Goal: Transaction & Acquisition: Book appointment/travel/reservation

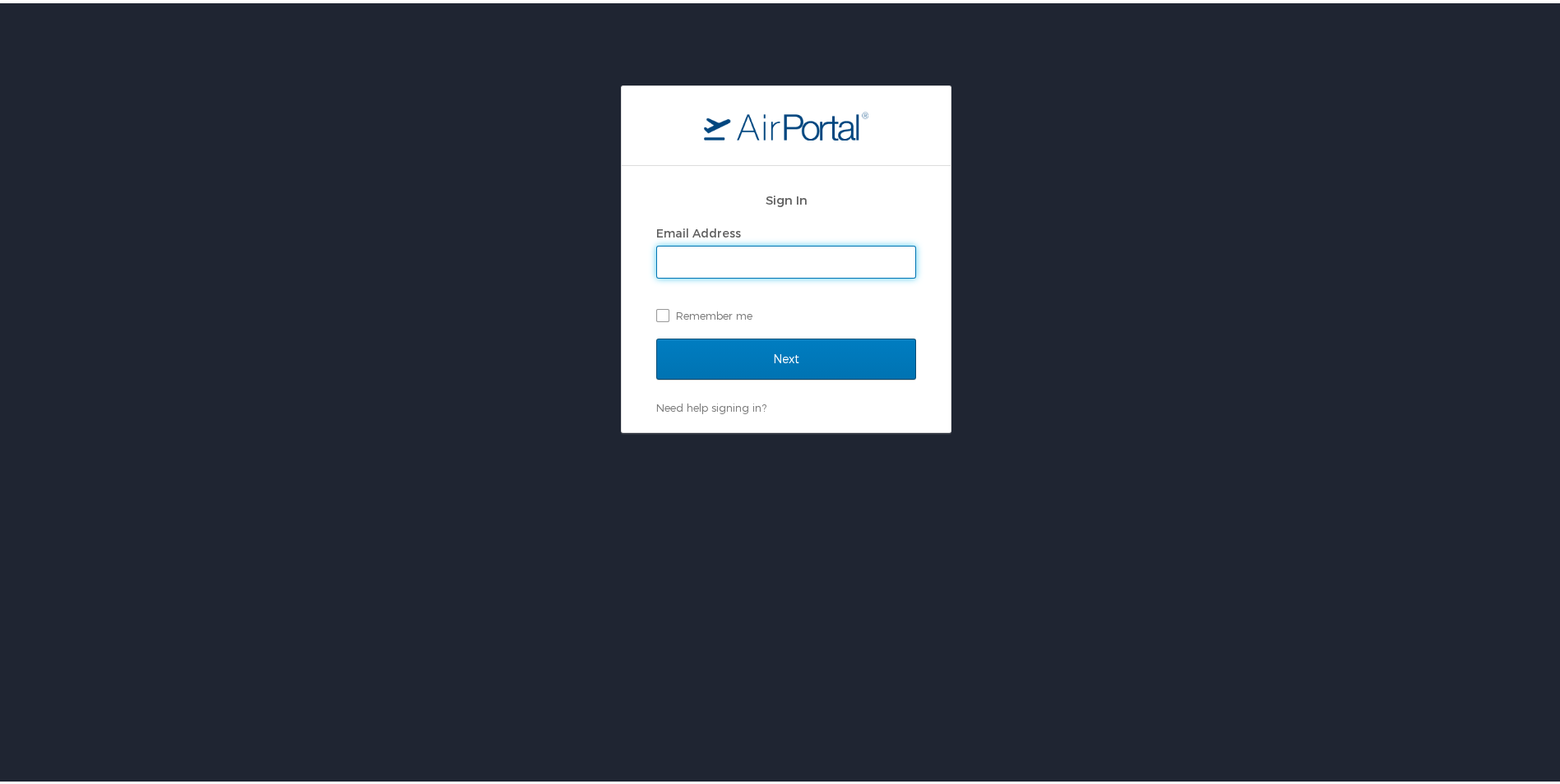
click at [813, 262] on input "Email Address" at bounding box center [786, 260] width 258 height 32
type input "ernest.jackson@i3-corps.com"
drag, startPoint x: 654, startPoint y: 306, endPoint x: 673, endPoint y: 320, distance: 23.6
click at [657, 306] on label "Remember me" at bounding box center [786, 312] width 260 height 25
click at [657, 306] on input "Remember me" at bounding box center [662, 311] width 11 height 11
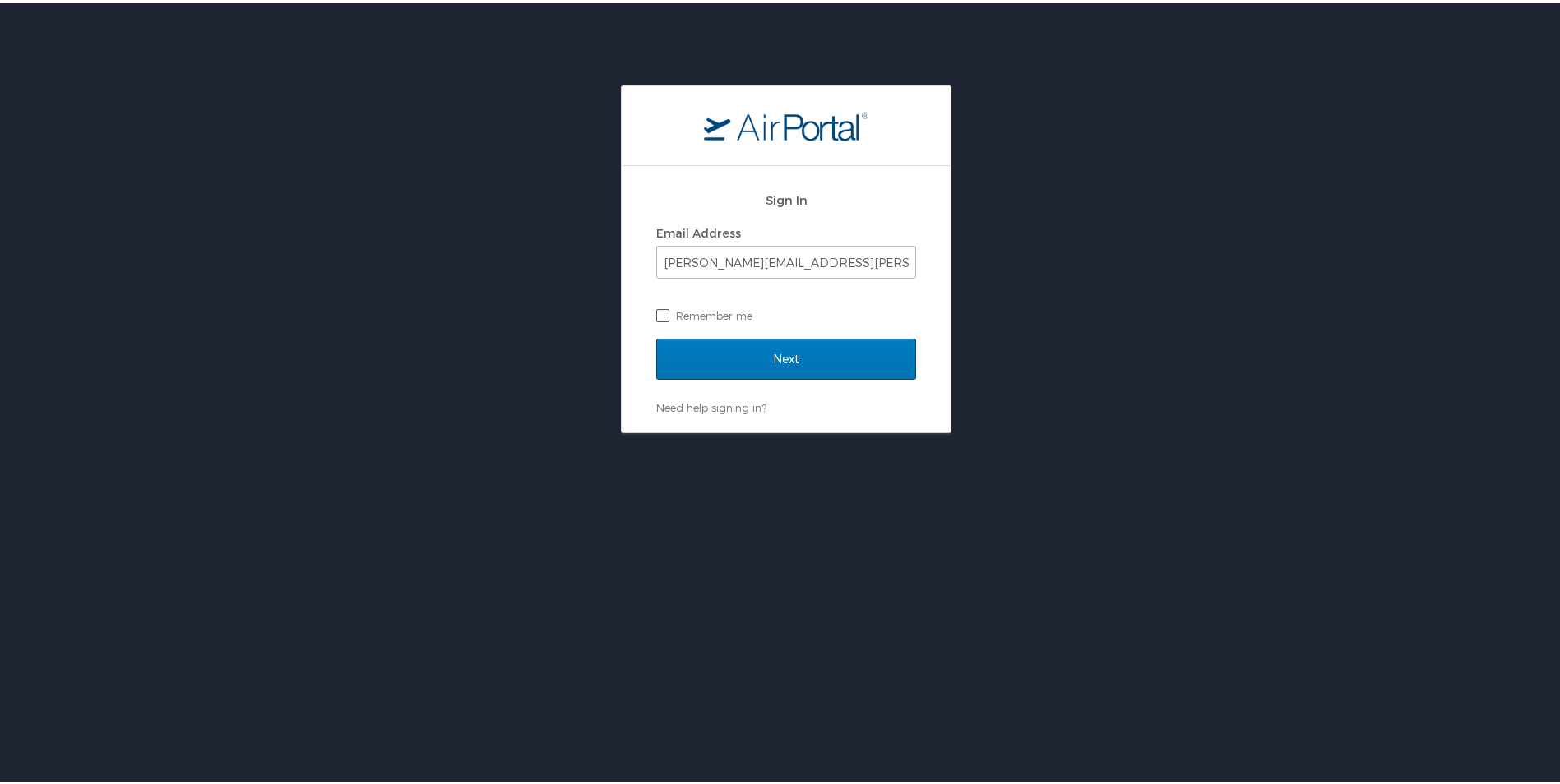
checkbox input "true"
drag, startPoint x: 729, startPoint y: 344, endPoint x: 774, endPoint y: 362, distance: 48.5
click at [732, 346] on input "Next" at bounding box center [786, 355] width 260 height 41
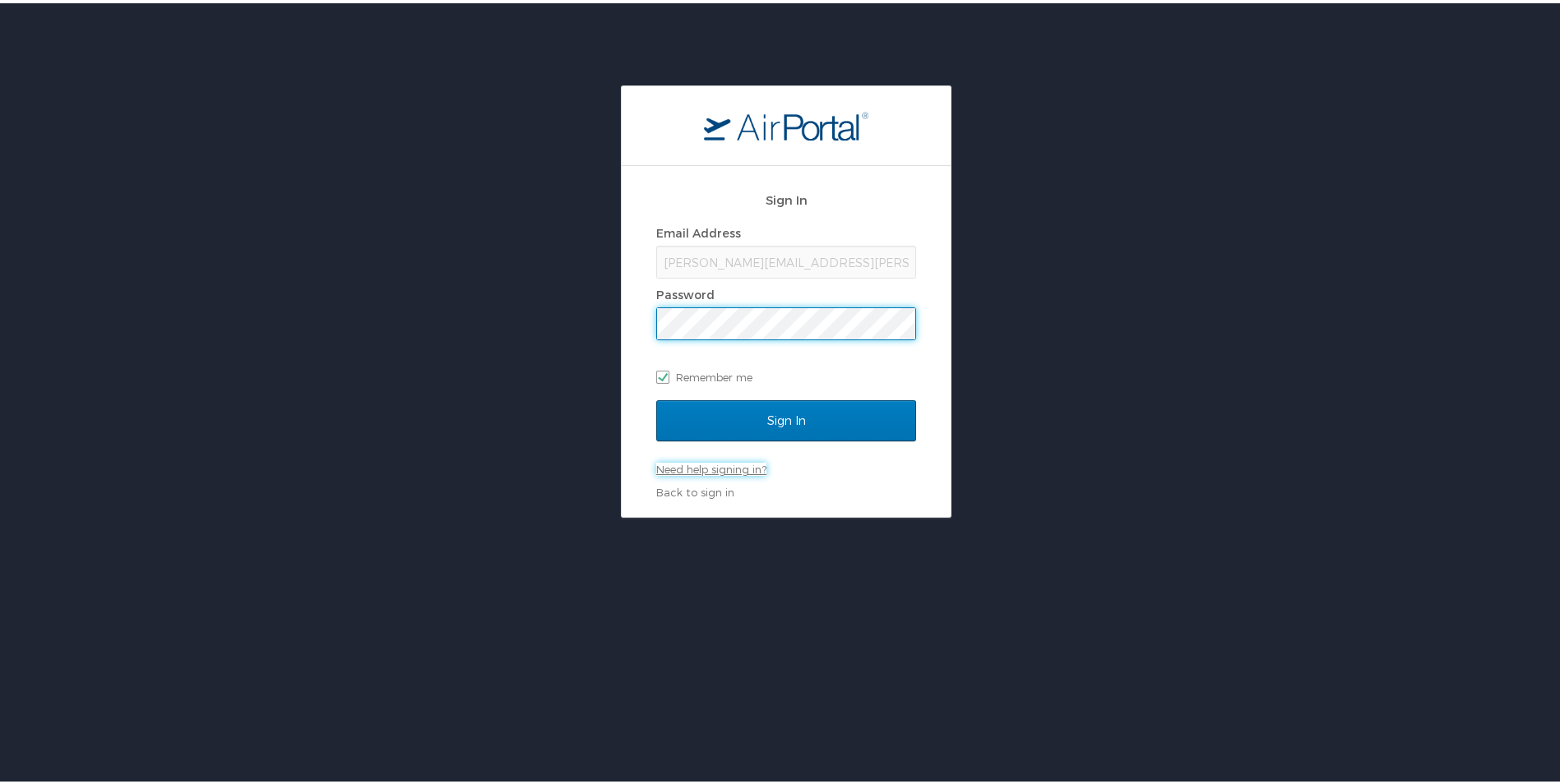
click at [740, 467] on link "Need help signing in?" at bounding box center [711, 465] width 110 height 13
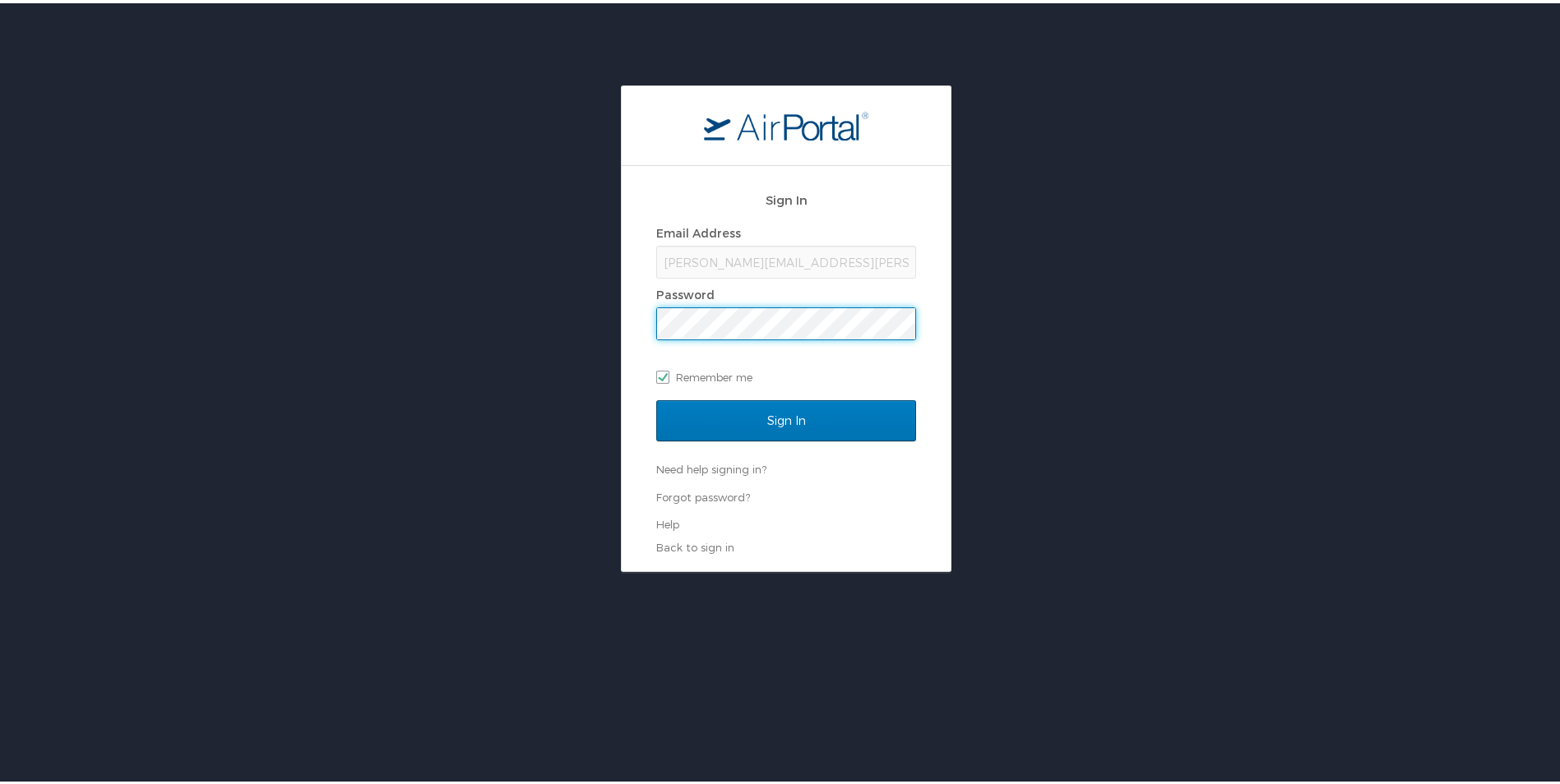
click at [473, 385] on div "Sign In Email Address ernest.jackson@i3-corps.com Password Remember me Sign In …" at bounding box center [786, 325] width 1572 height 487
click at [668, 458] on div "Need help signing in? Forgot password? Help" at bounding box center [786, 493] width 260 height 70
click at [676, 472] on link "Need help signing in?" at bounding box center [711, 465] width 110 height 13
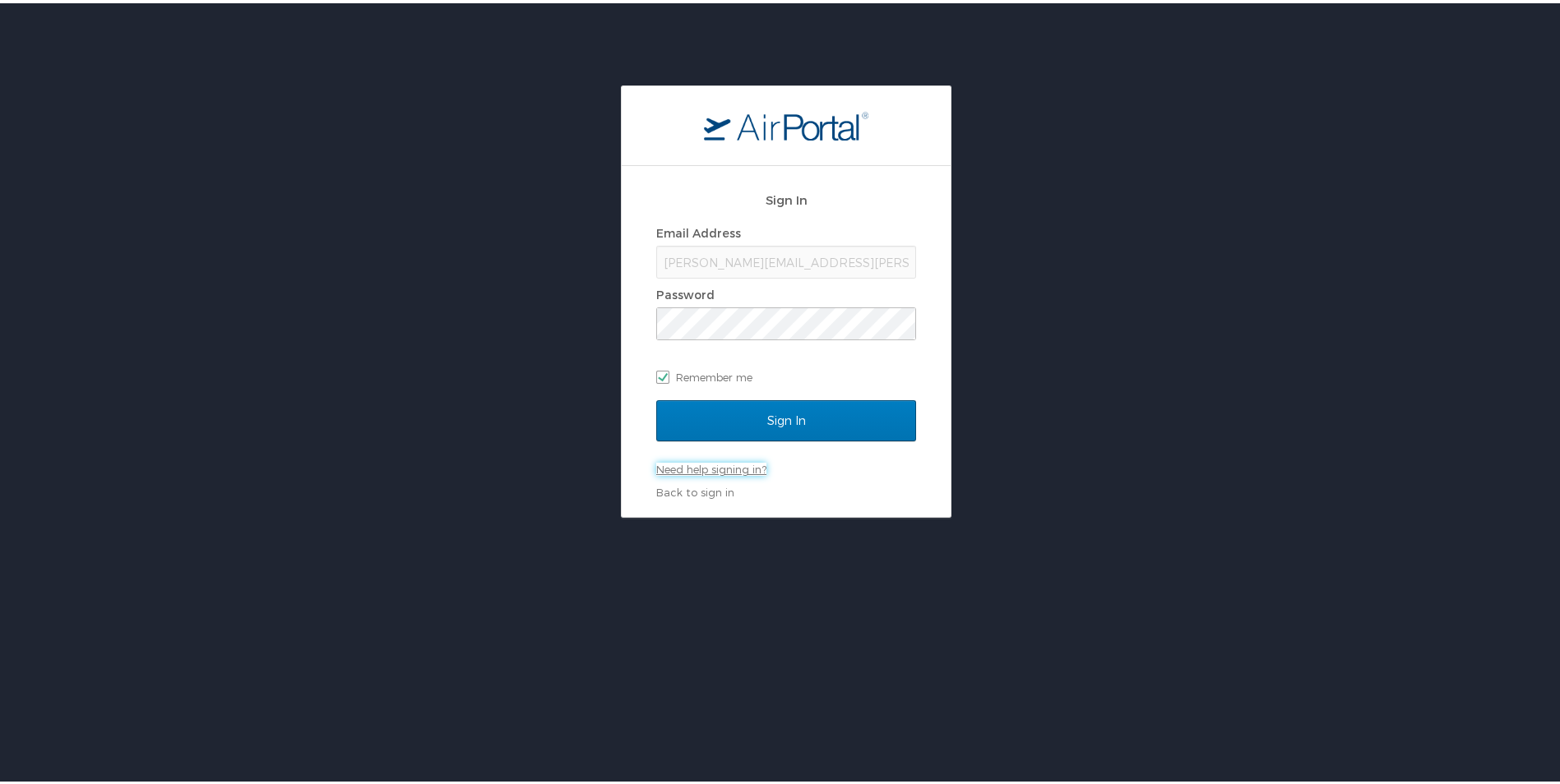
click at [680, 469] on link "Need help signing in?" at bounding box center [711, 465] width 110 height 13
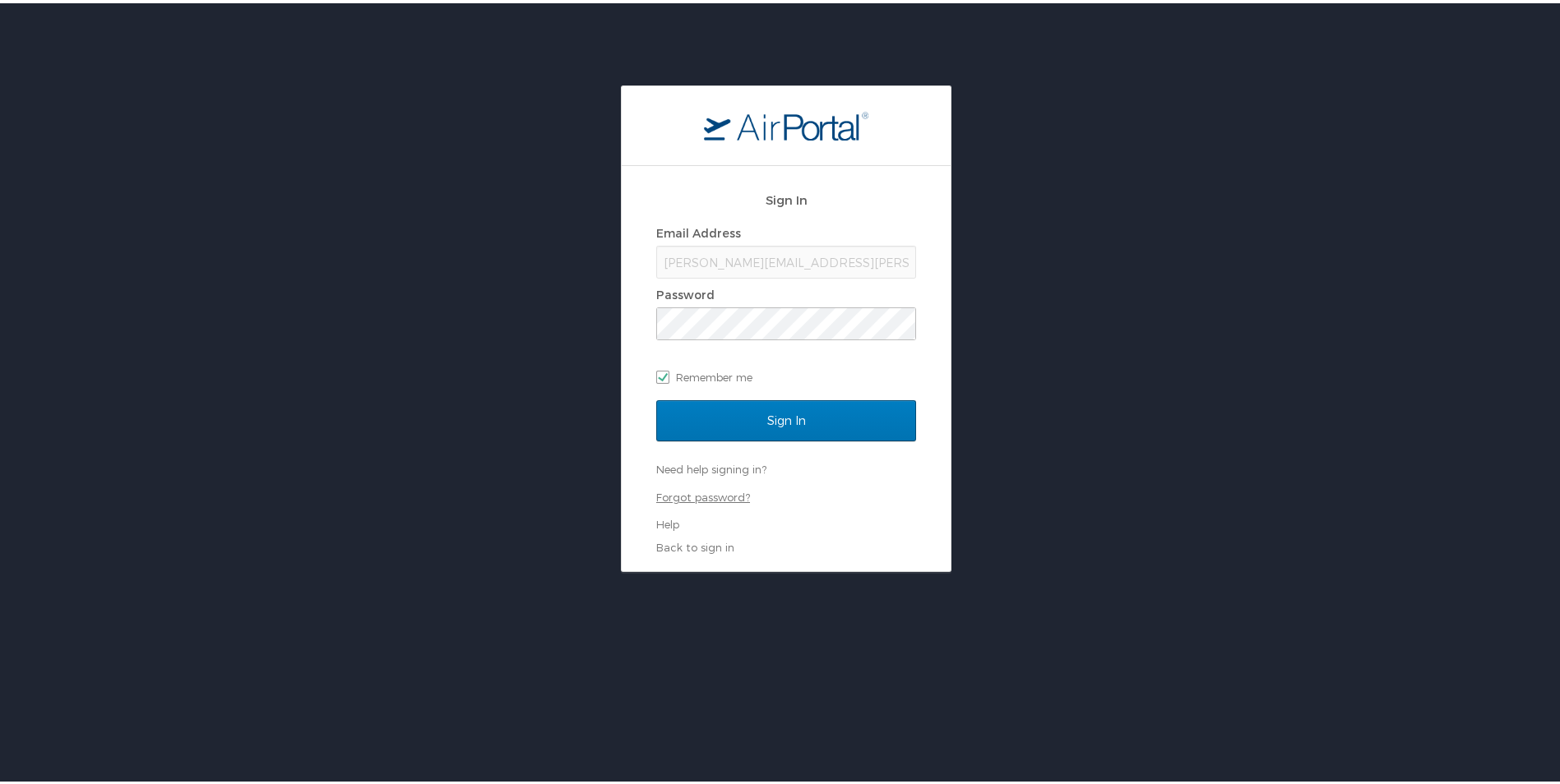
click at [703, 498] on link "Forgot password?" at bounding box center [703, 494] width 94 height 13
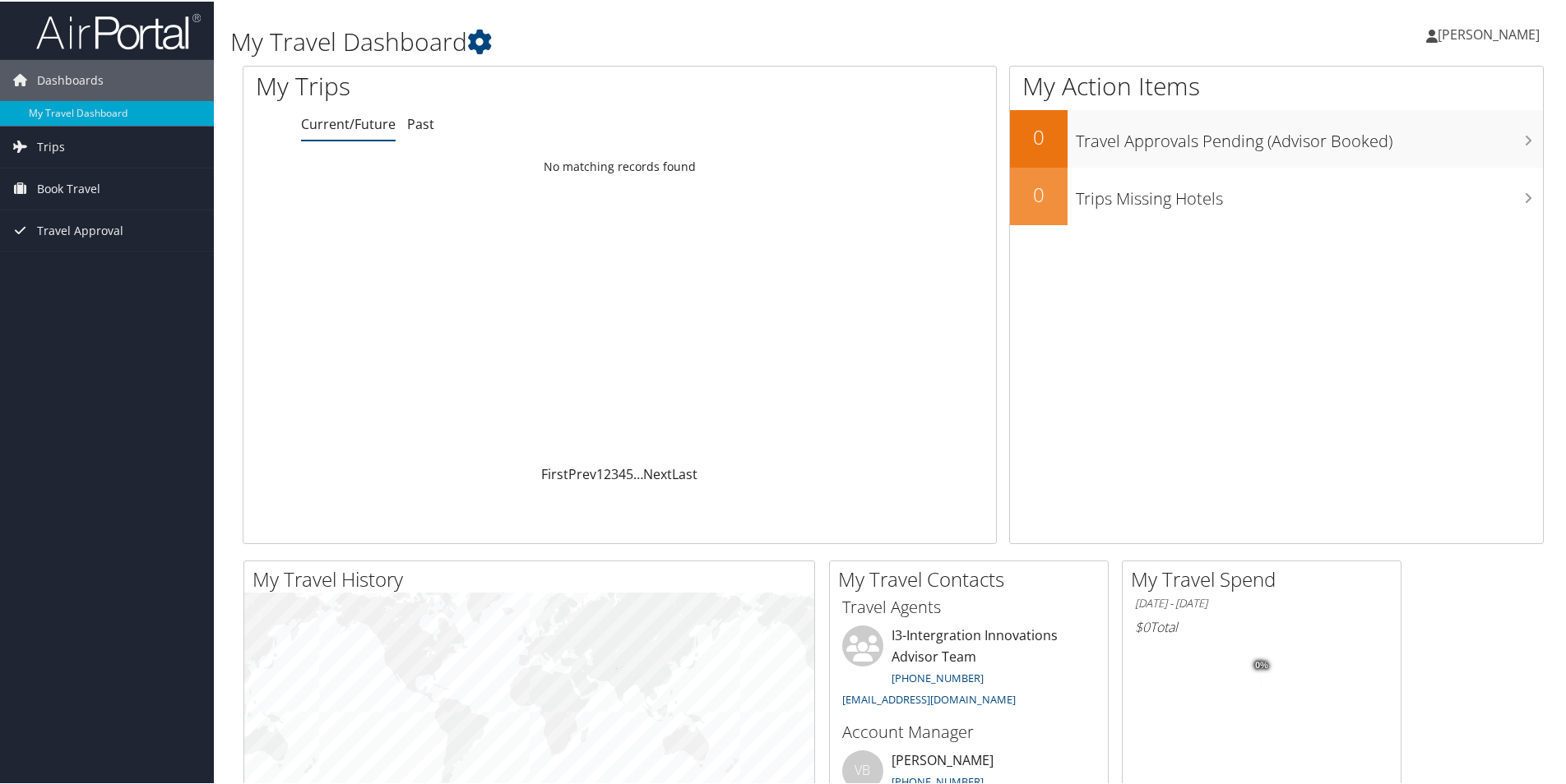
click at [1474, 38] on span "[PERSON_NAME]" at bounding box center [1489, 33] width 102 height 18
click at [1422, 140] on link "View Travel Profile" at bounding box center [1445, 146] width 183 height 28
click at [78, 113] on link "My Travel Dashboard" at bounding box center [107, 112] width 214 height 25
click at [1478, 38] on span "[PERSON_NAME]" at bounding box center [1489, 33] width 102 height 18
click at [1413, 144] on link "View Travel Profile" at bounding box center [1445, 146] width 183 height 28
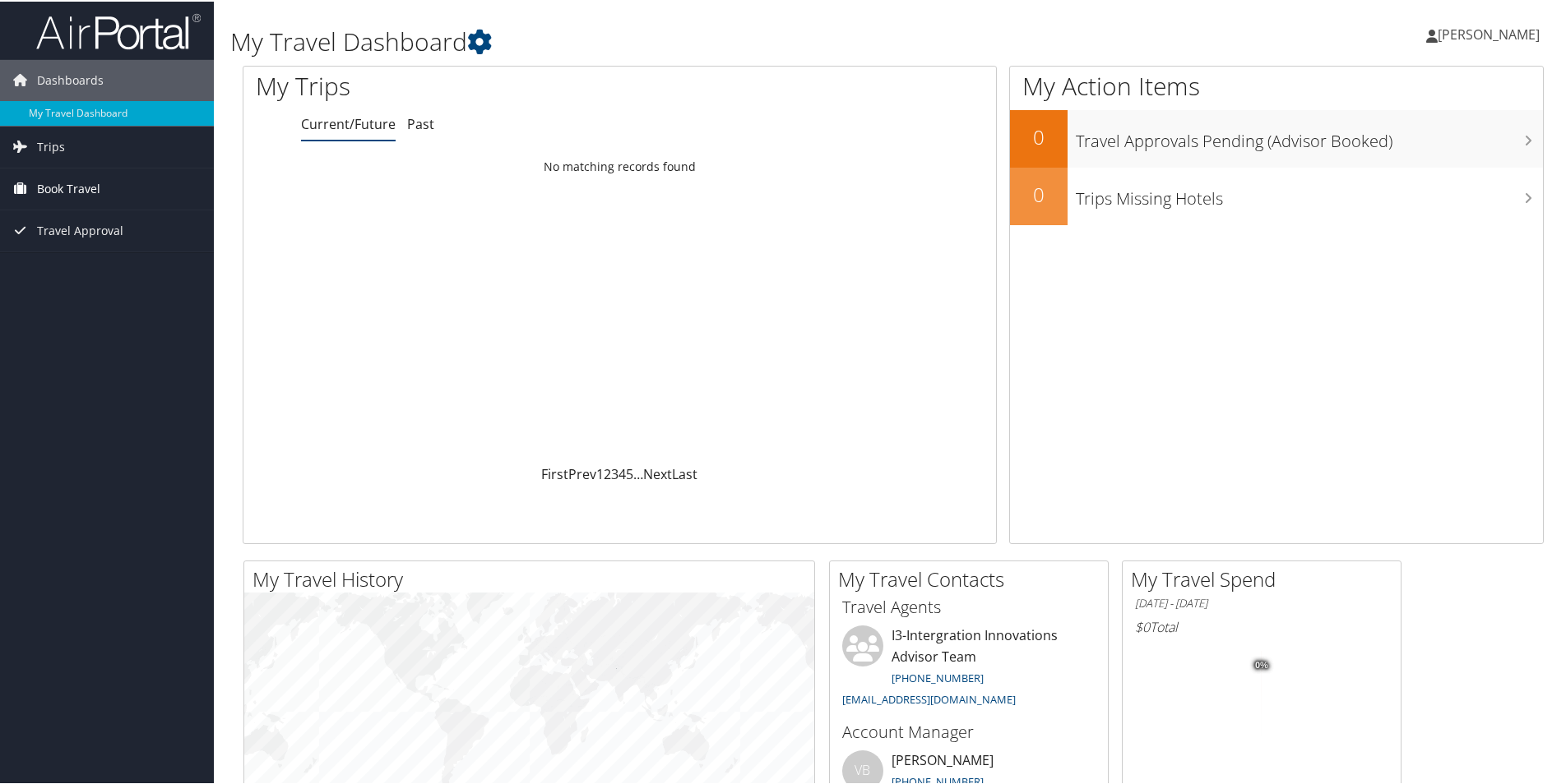
click at [47, 178] on span "Book Travel" at bounding box center [69, 187] width 63 height 41
click at [62, 263] on link "Book/Manage Online Trips" at bounding box center [107, 269] width 214 height 25
